Goal: Check status: Check status

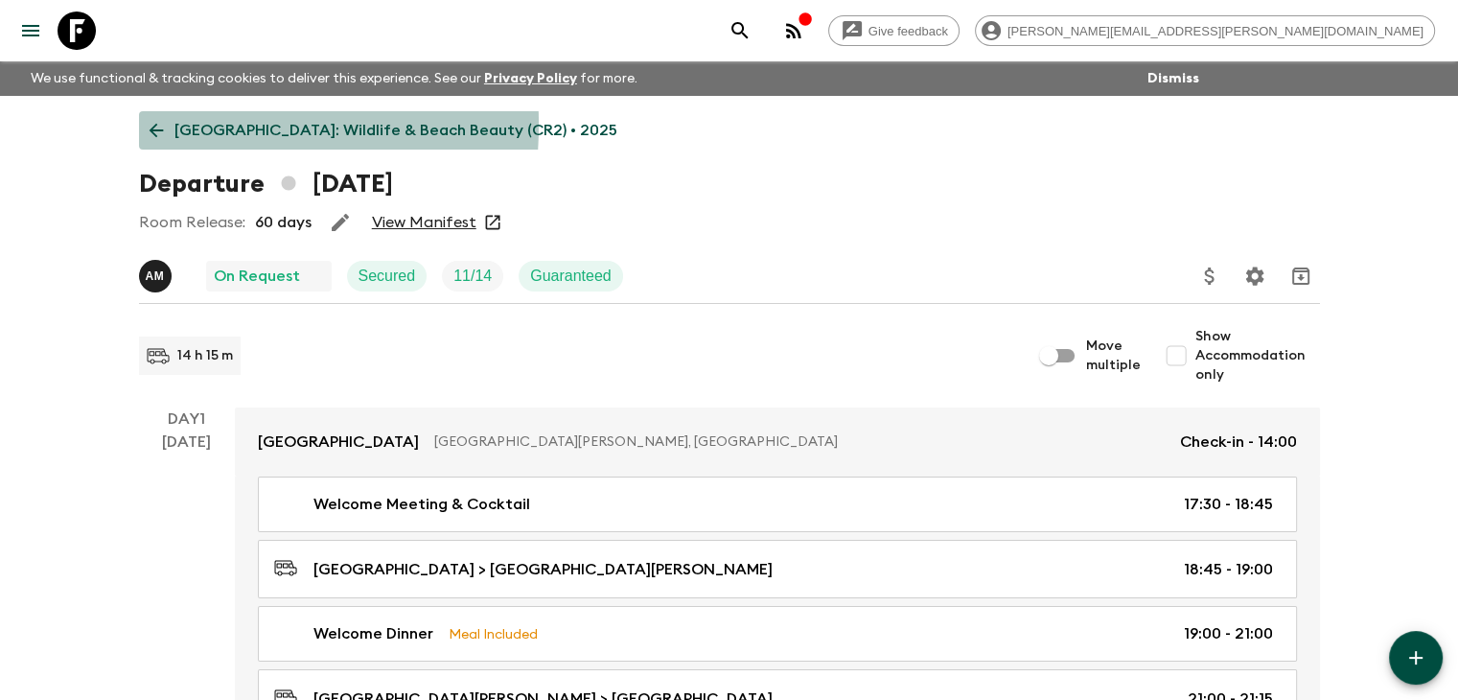
click at [162, 125] on icon at bounding box center [156, 130] width 21 height 21
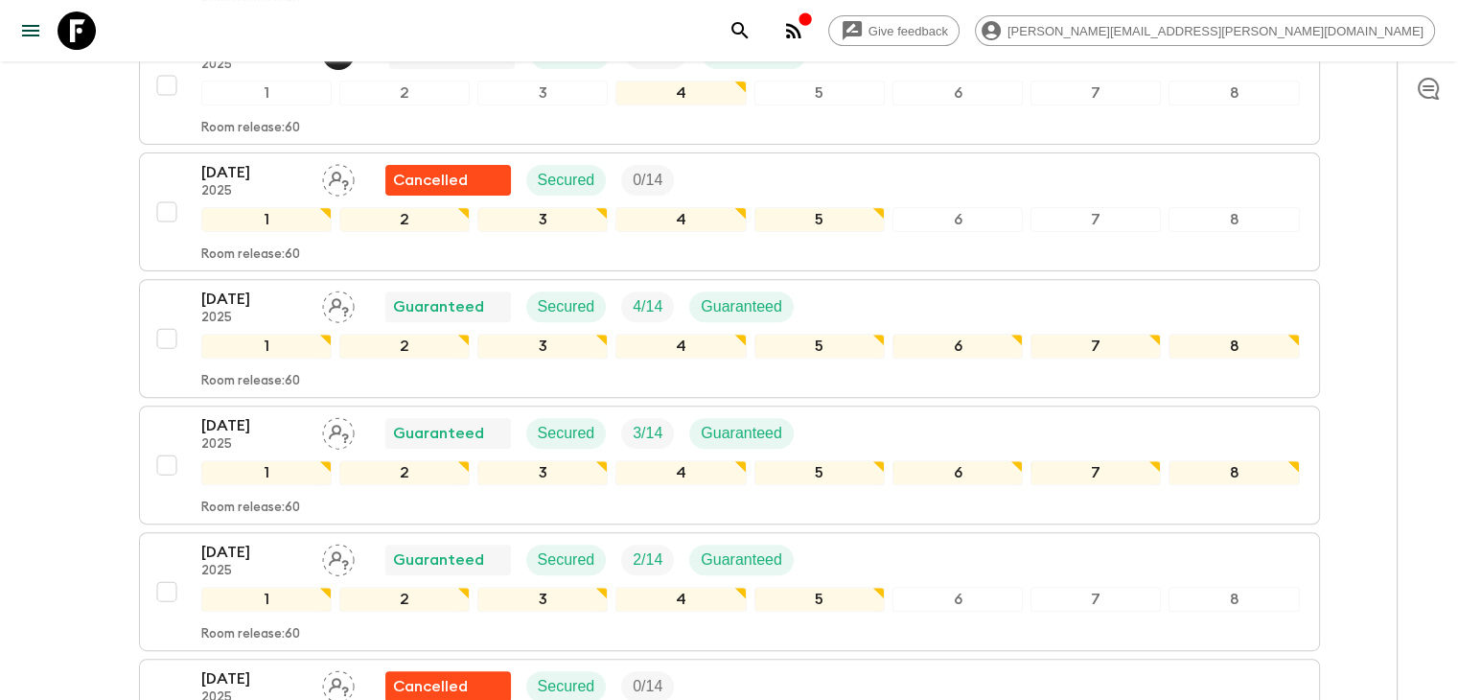
scroll to position [575, 0]
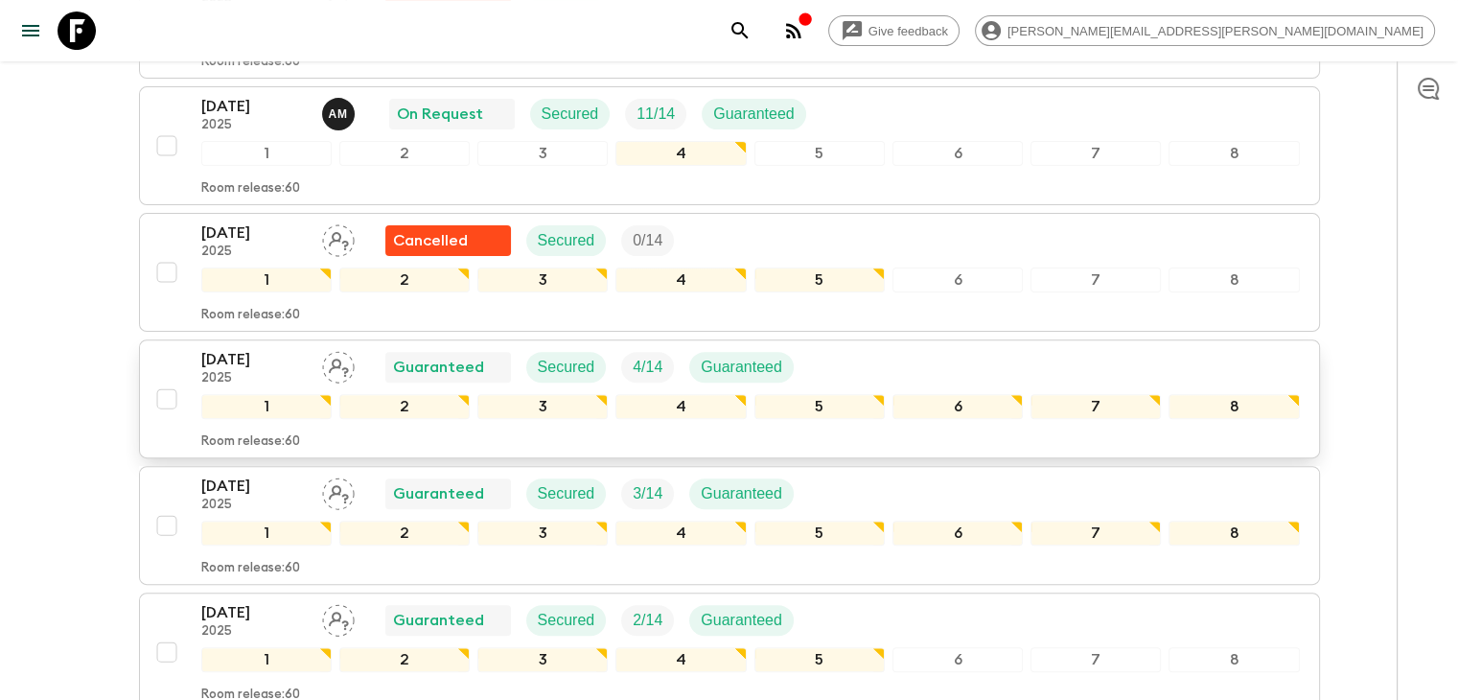
click at [242, 364] on p "[DATE]" at bounding box center [253, 359] width 105 height 23
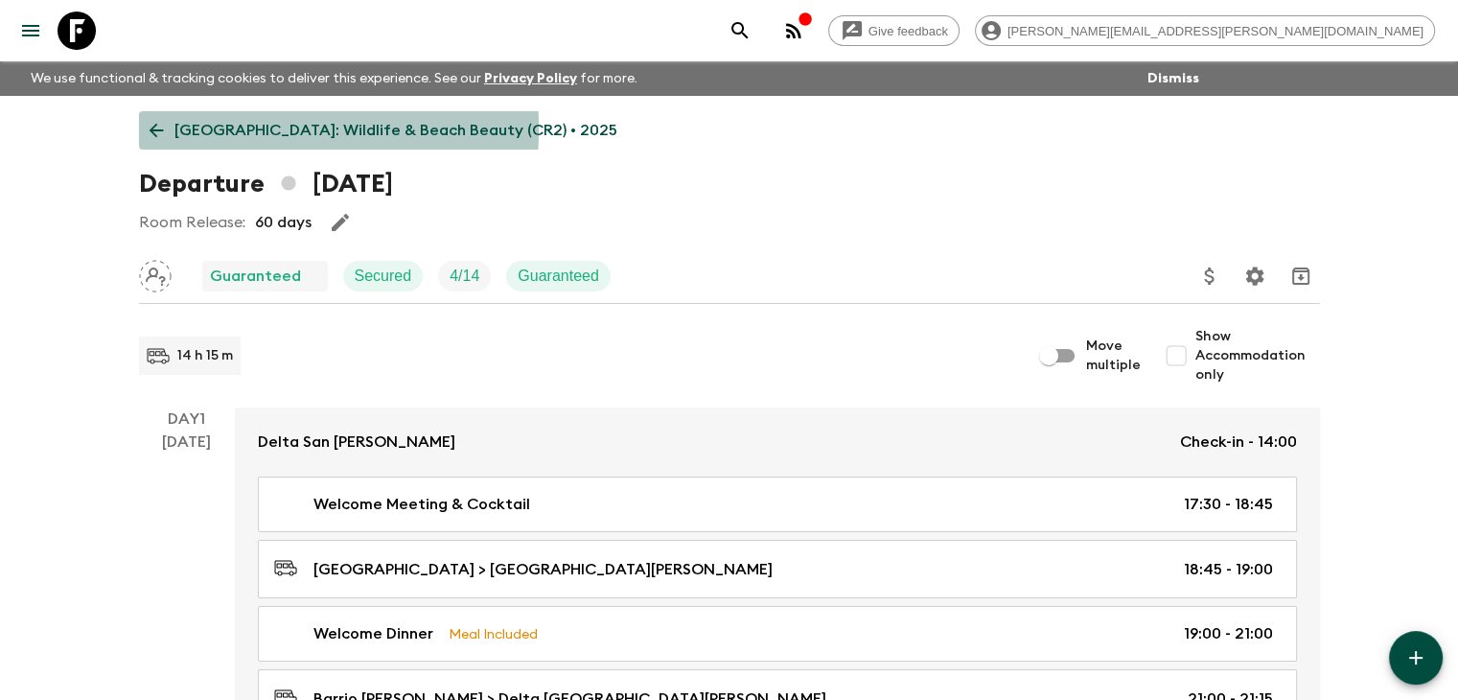
click at [149, 128] on icon at bounding box center [156, 131] width 14 height 14
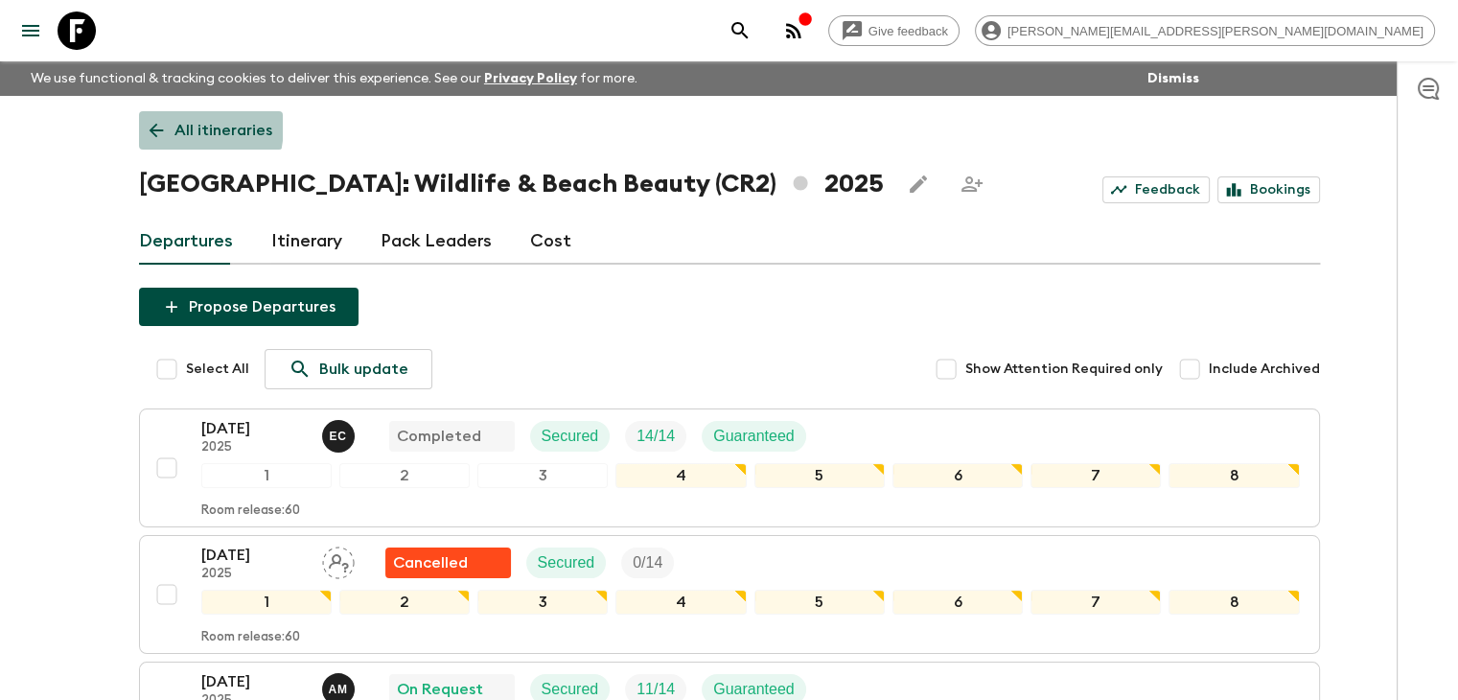
click at [165, 126] on icon at bounding box center [156, 130] width 21 height 21
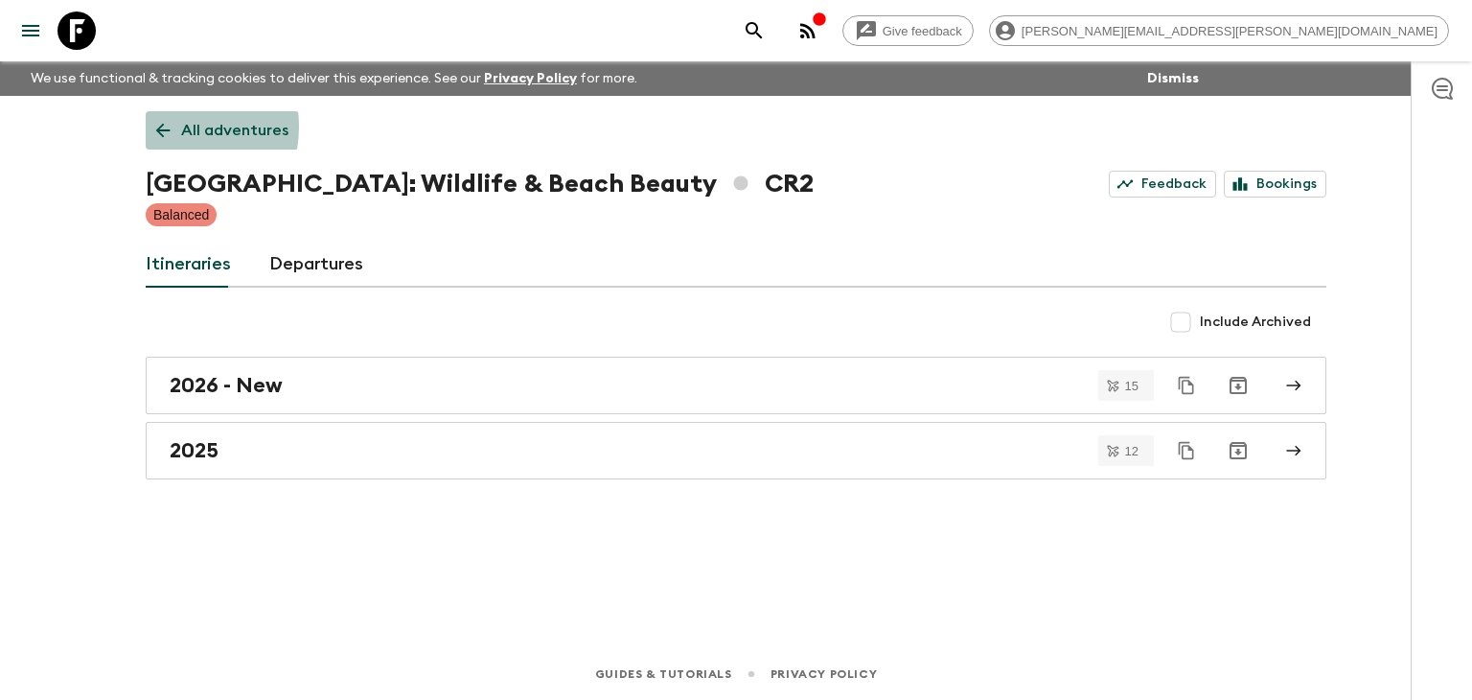
click at [157, 126] on icon at bounding box center [162, 130] width 21 height 21
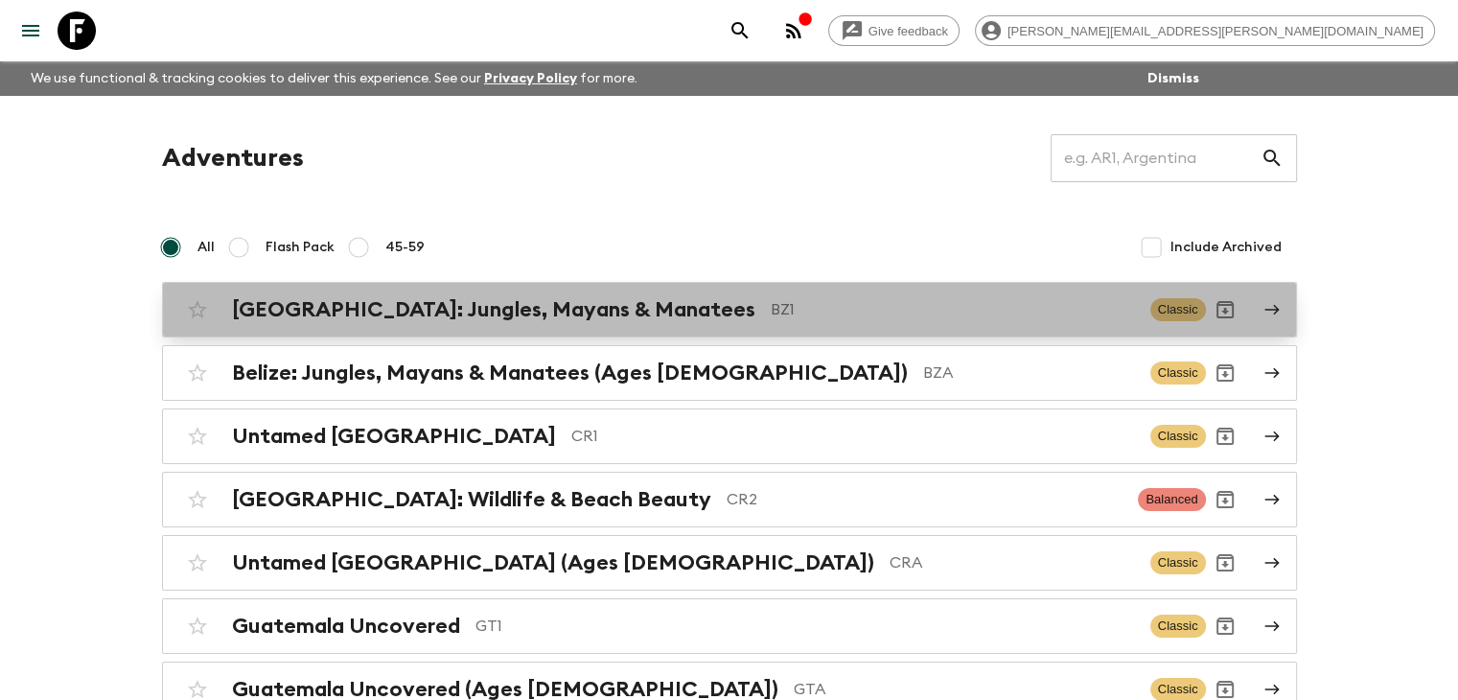
click at [334, 308] on h2 "[GEOGRAPHIC_DATA]: Jungles, Mayans & Manatees" at bounding box center [493, 309] width 523 height 25
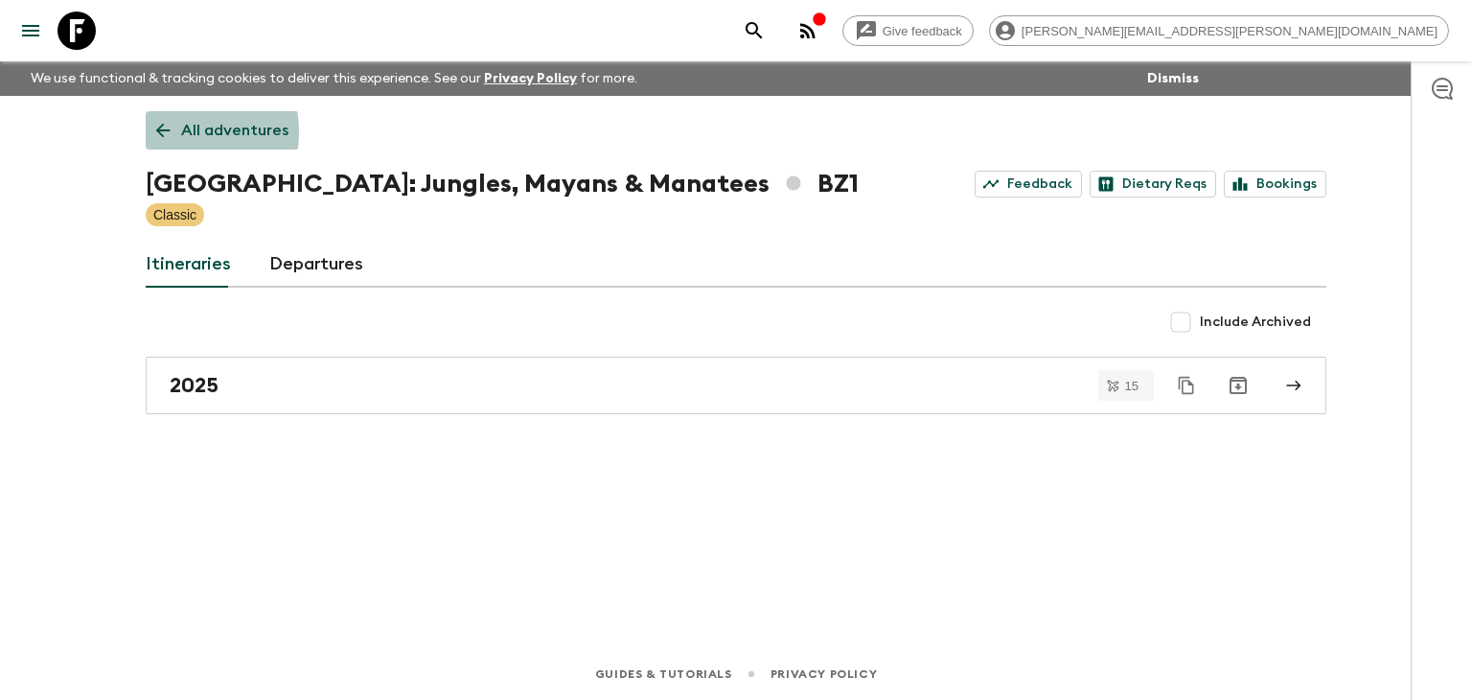
click at [165, 132] on icon at bounding box center [162, 130] width 21 height 21
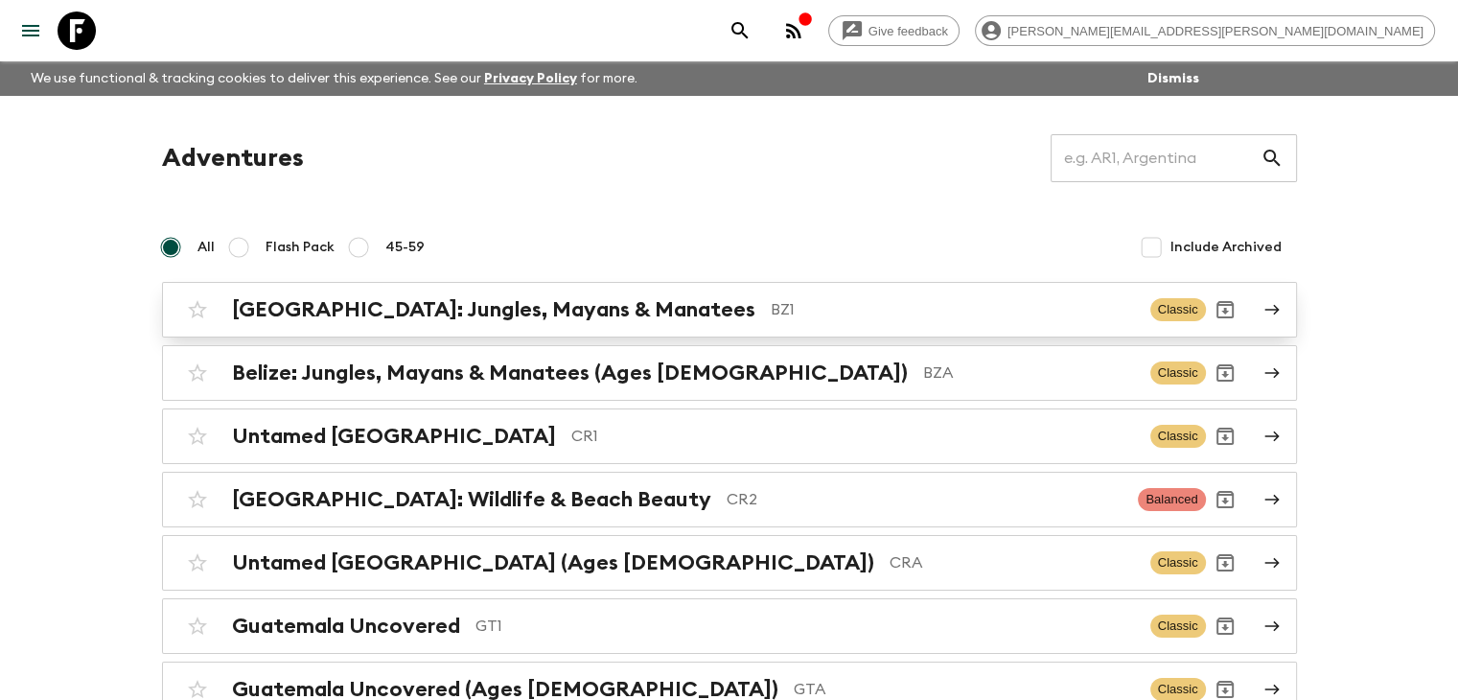
click at [480, 322] on div "[GEOGRAPHIC_DATA]: Jungles, Mayans & Manatees BZ1 Classic" at bounding box center [691, 309] width 1027 height 38
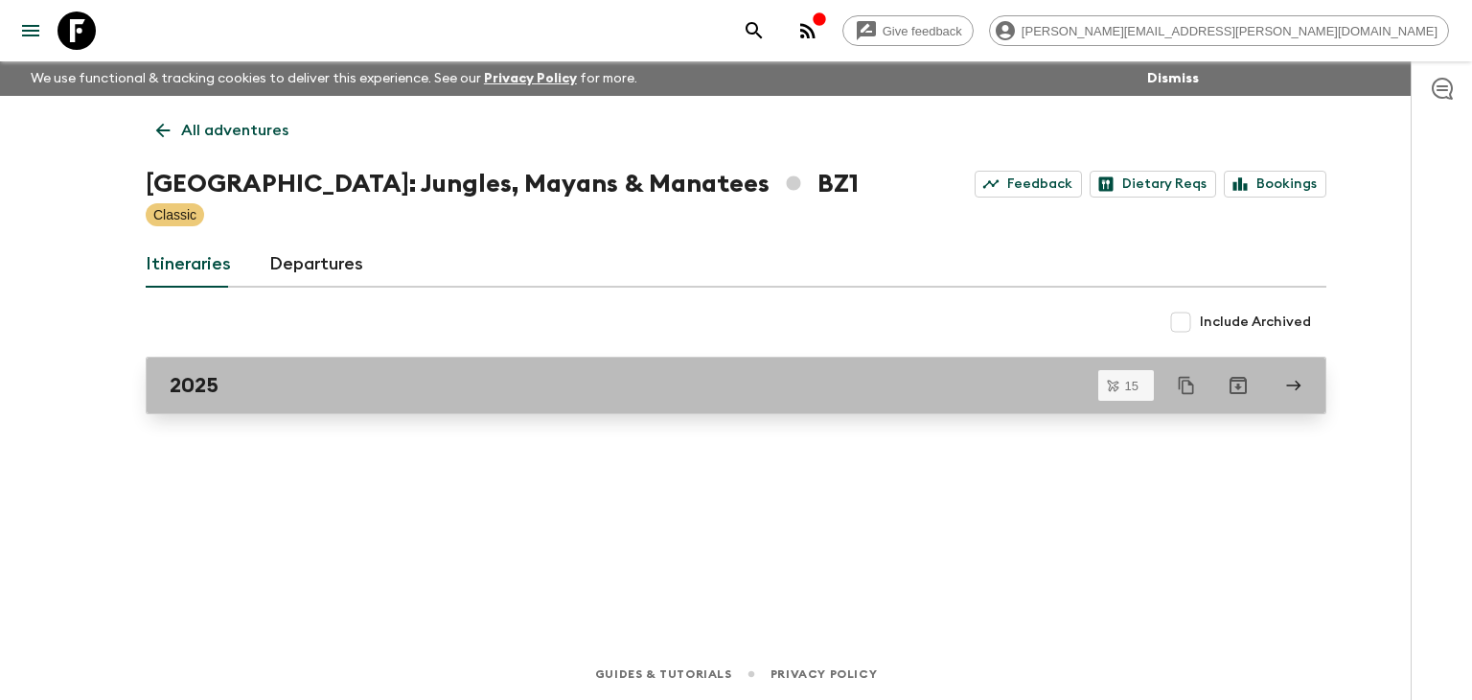
click at [302, 380] on div "2025" at bounding box center [718, 385] width 1096 height 25
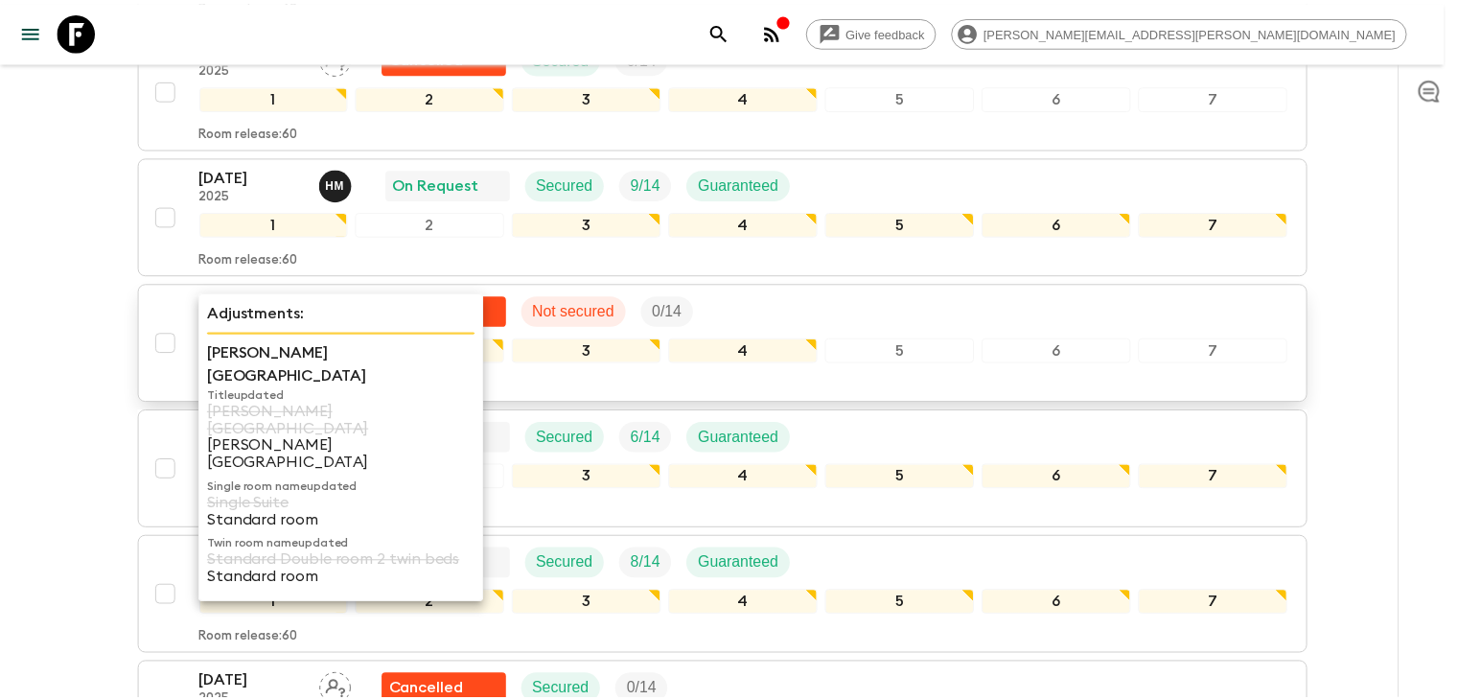
scroll to position [636, 0]
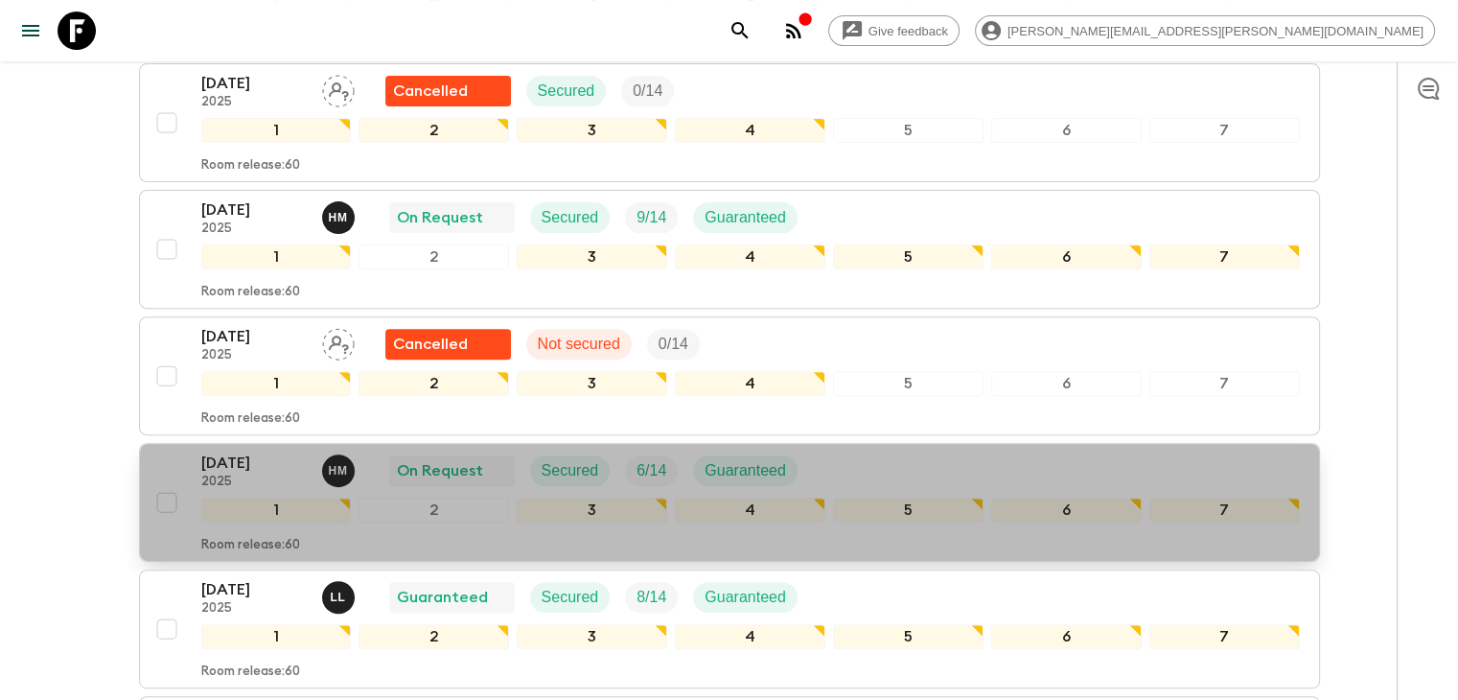
click at [263, 451] on p "[DATE]" at bounding box center [253, 462] width 105 height 23
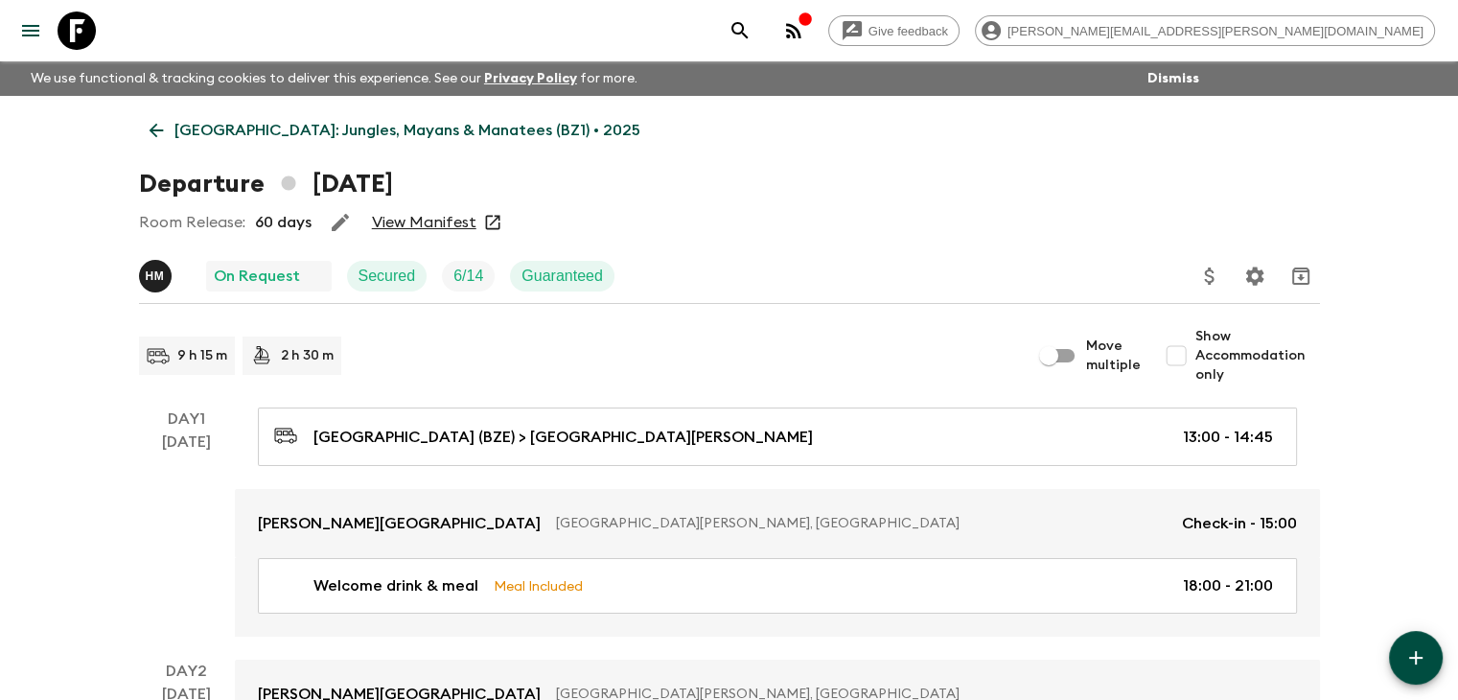
click at [431, 218] on link "View Manifest" at bounding box center [424, 222] width 104 height 19
